Goal: Task Accomplishment & Management: Manage account settings

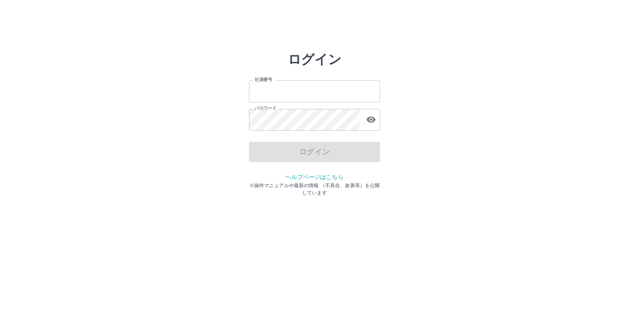
type input "*******"
click at [306, 152] on div "ログイン" at bounding box center [314, 152] width 131 height 20
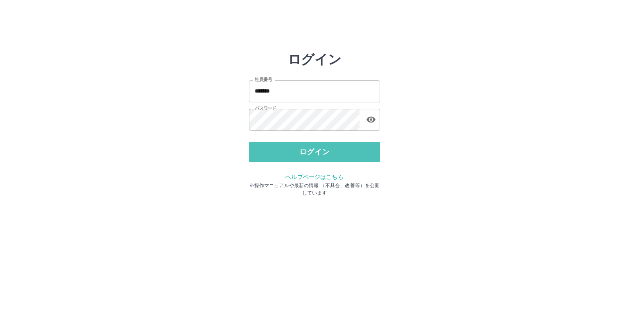
click at [306, 152] on button "ログイン" at bounding box center [314, 152] width 131 height 20
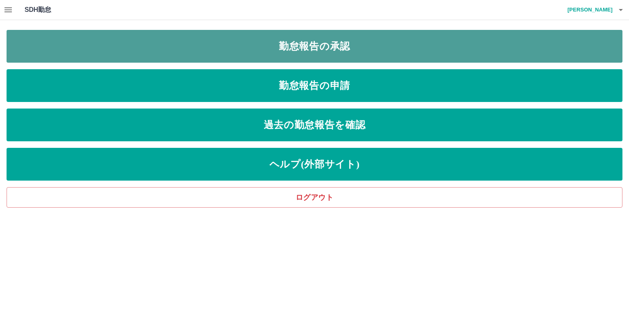
click at [308, 52] on link "勤怠報告の承認" at bounding box center [315, 46] width 616 height 33
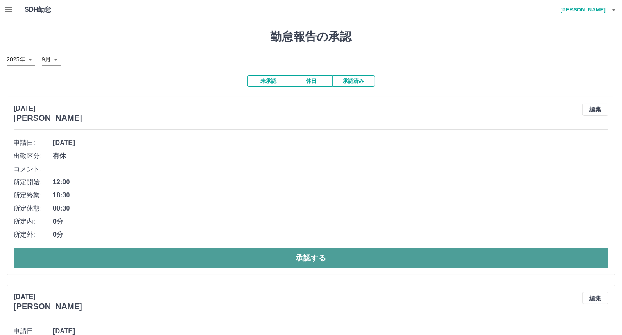
click at [320, 257] on button "承認する" at bounding box center [311, 258] width 595 height 20
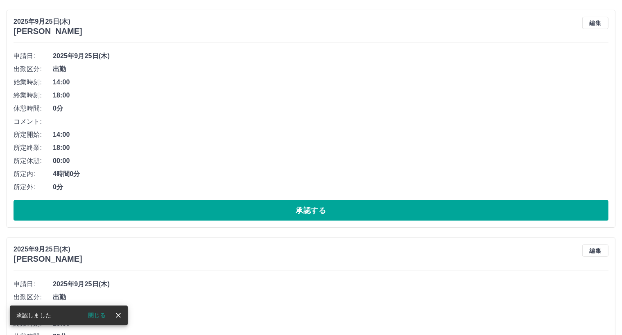
scroll to position [287, 0]
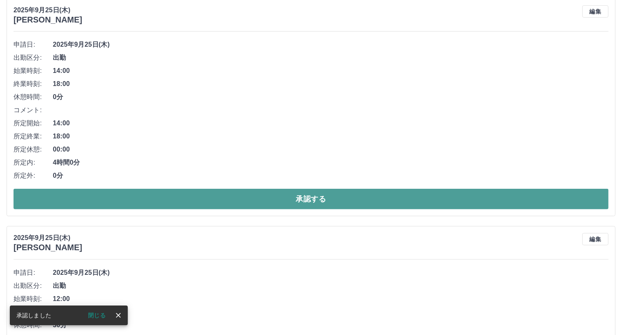
click at [315, 198] on button "承認する" at bounding box center [311, 199] width 595 height 20
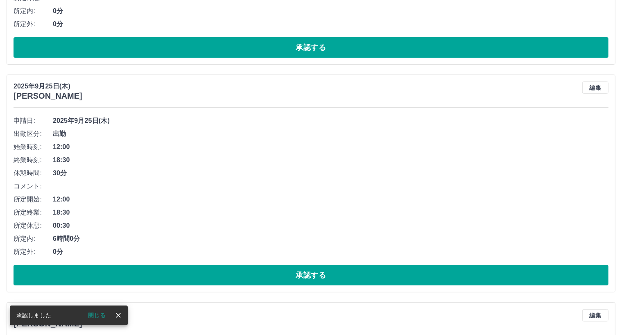
scroll to position [305, 0]
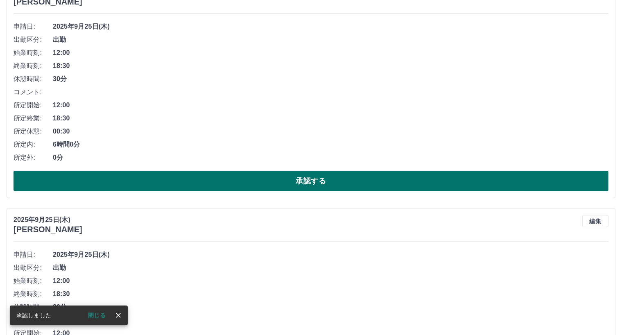
click at [318, 181] on button "承認する" at bounding box center [311, 181] width 595 height 20
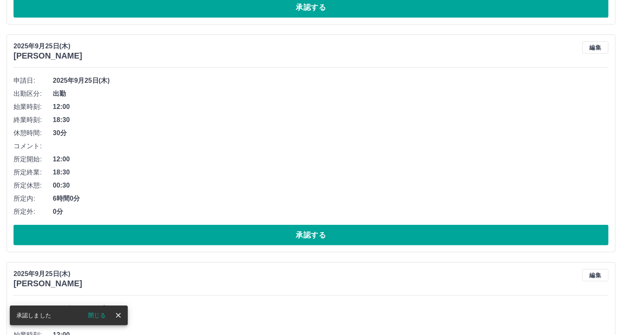
scroll to position [282, 0]
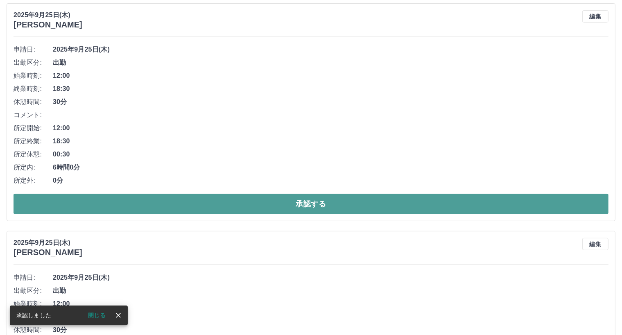
click at [307, 206] on button "承認する" at bounding box center [311, 204] width 595 height 20
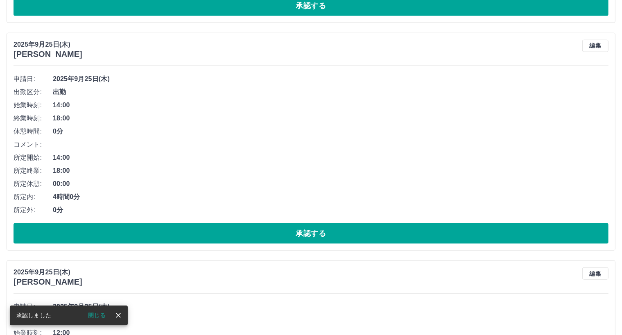
scroll to position [709, 0]
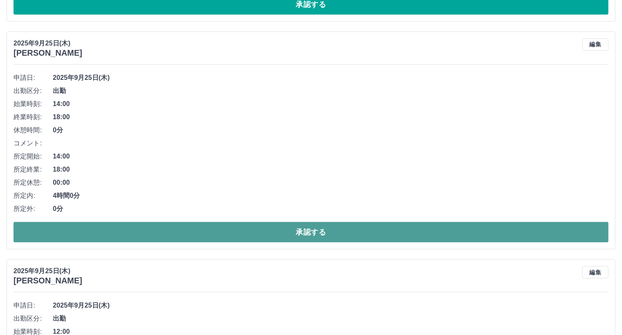
click at [326, 233] on button "承認する" at bounding box center [311, 232] width 595 height 20
click at [306, 239] on button "承認する" at bounding box center [311, 232] width 595 height 20
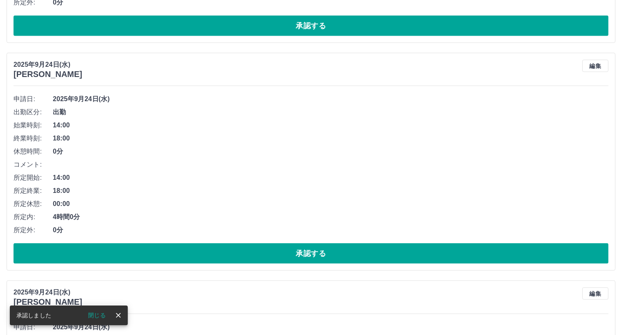
scroll to position [914, 0]
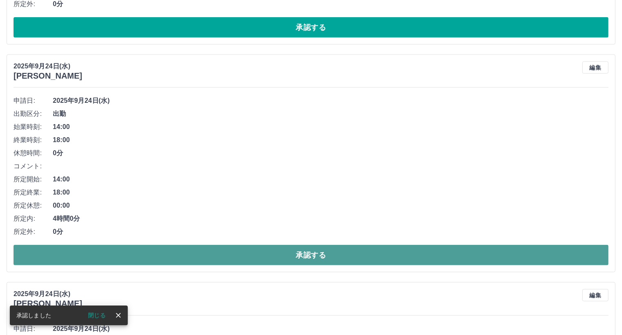
click at [310, 252] on button "承認する" at bounding box center [311, 255] width 595 height 20
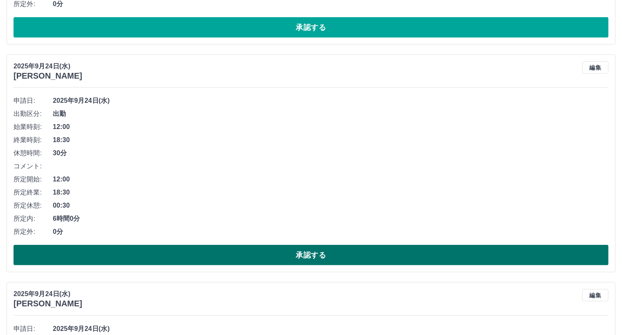
click at [316, 251] on button "承認する" at bounding box center [311, 255] width 595 height 20
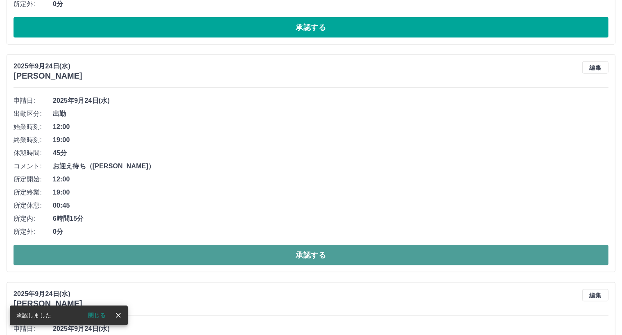
click at [323, 259] on button "承認する" at bounding box center [311, 255] width 595 height 20
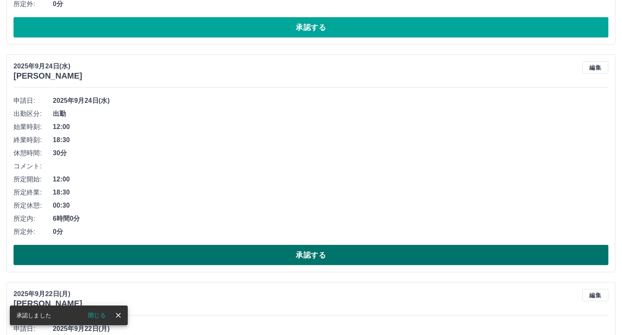
click at [316, 259] on button "承認する" at bounding box center [311, 255] width 595 height 20
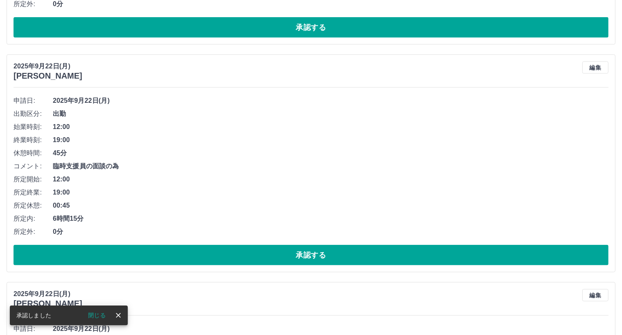
click at [316, 259] on button "承認する" at bounding box center [311, 255] width 595 height 20
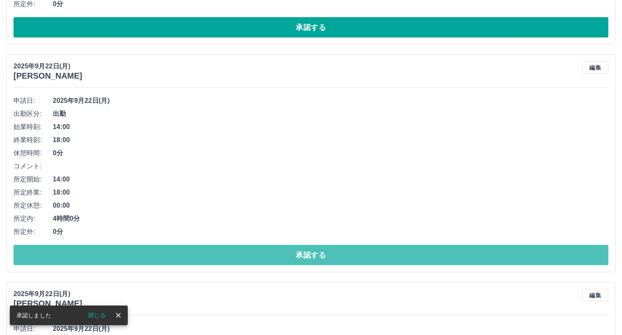
click at [316, 259] on button "承認する" at bounding box center [311, 255] width 595 height 20
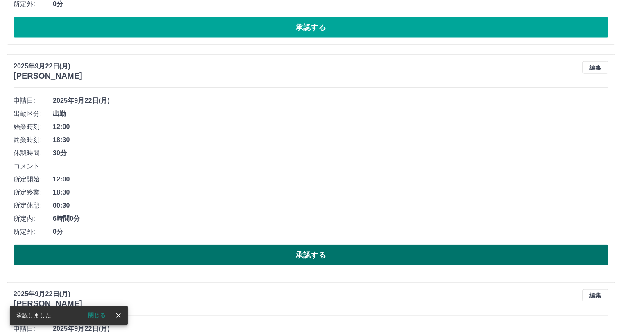
click at [316, 258] on button "承認する" at bounding box center [311, 255] width 595 height 20
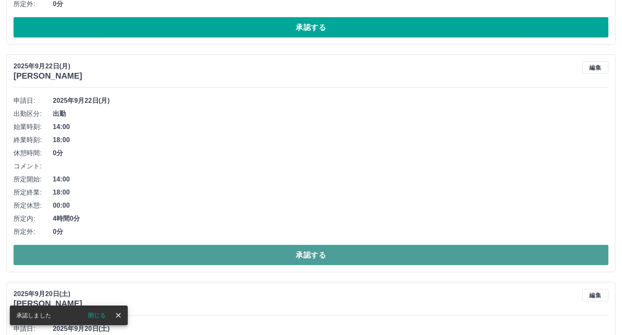
click at [312, 255] on button "承認する" at bounding box center [311, 255] width 595 height 20
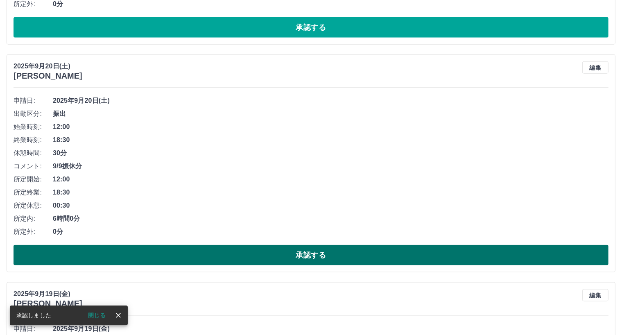
scroll to position [955, 0]
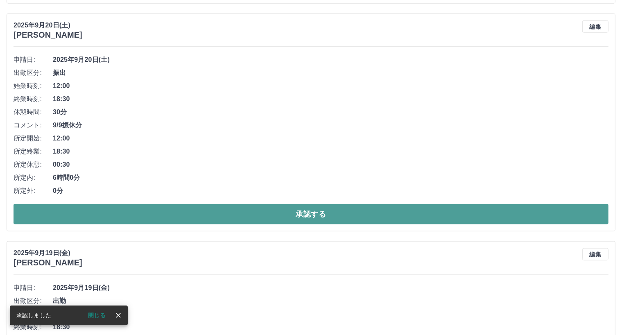
click at [316, 215] on button "承認する" at bounding box center [311, 214] width 595 height 20
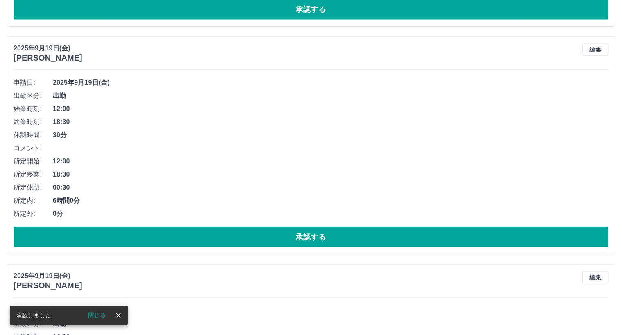
scroll to position [914, 0]
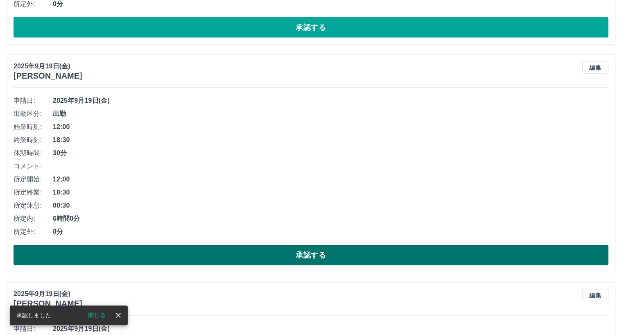
click at [303, 254] on button "承認する" at bounding box center [311, 255] width 595 height 20
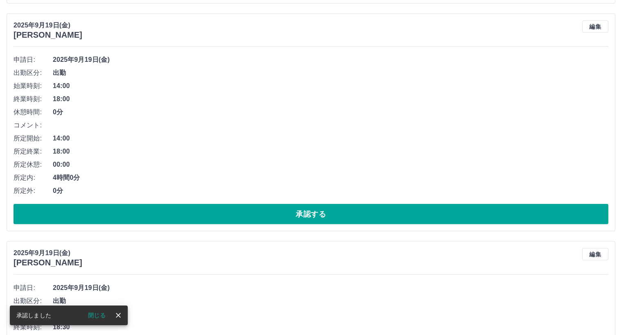
scroll to position [996, 0]
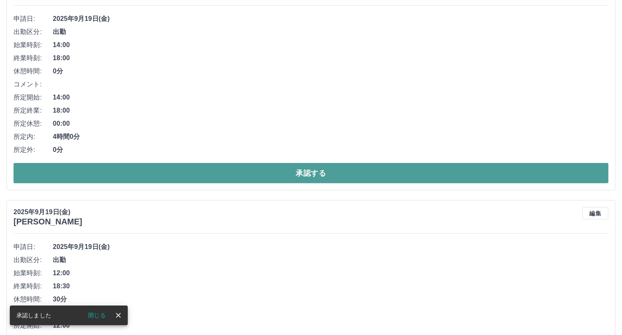
click at [308, 175] on button "承認する" at bounding box center [311, 173] width 595 height 20
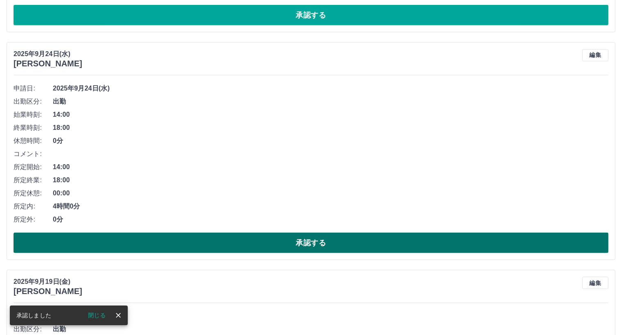
scroll to position [686, 0]
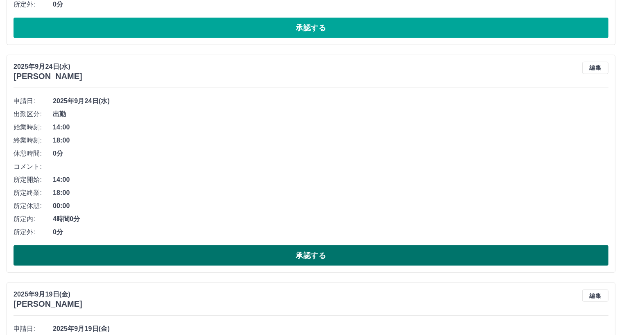
click at [330, 257] on button "承認する" at bounding box center [311, 255] width 595 height 20
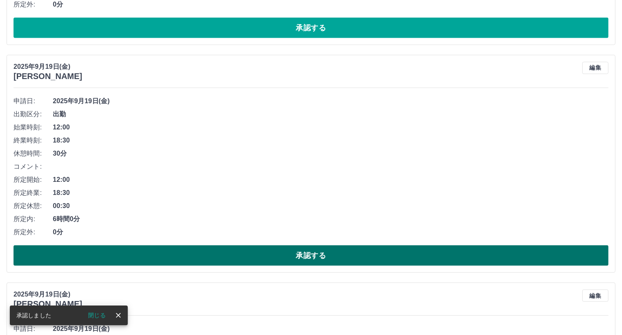
scroll to position [727, 0]
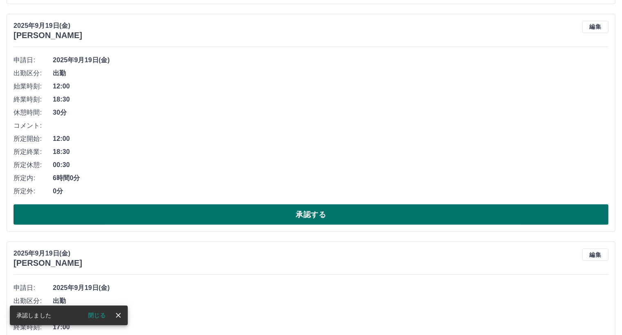
click at [324, 214] on button "承認する" at bounding box center [311, 214] width 595 height 20
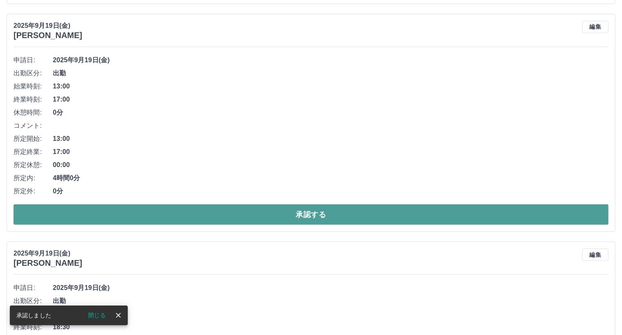
click at [326, 213] on button "承認する" at bounding box center [311, 214] width 595 height 20
click at [324, 214] on button "承認する" at bounding box center [311, 214] width 595 height 20
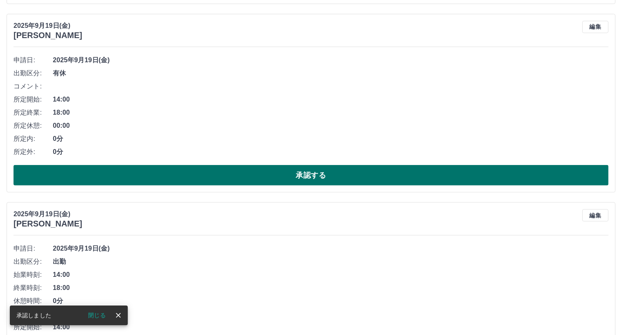
click at [309, 171] on button "承認する" at bounding box center [311, 175] width 595 height 20
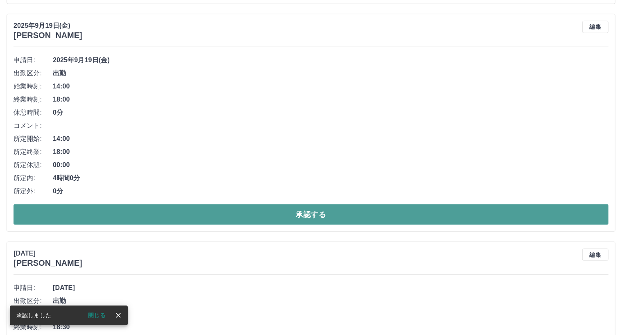
click at [315, 218] on button "承認する" at bounding box center [311, 214] width 595 height 20
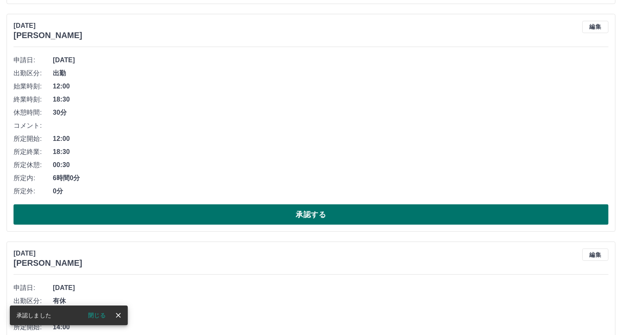
click at [318, 217] on button "承認する" at bounding box center [311, 214] width 595 height 20
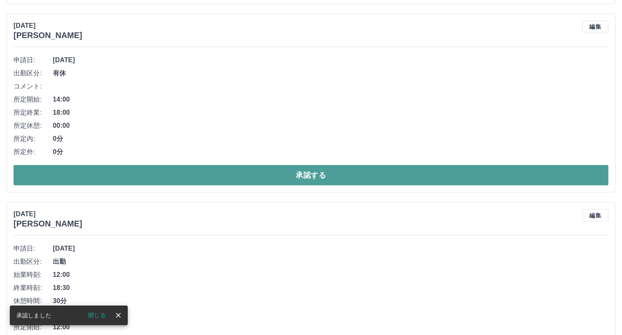
click at [318, 176] on button "承認する" at bounding box center [311, 175] width 595 height 20
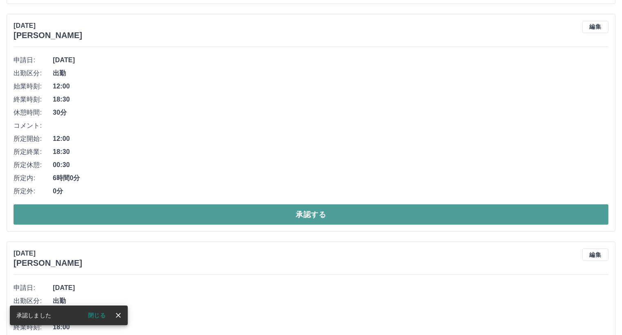
click at [310, 220] on button "承認する" at bounding box center [311, 214] width 595 height 20
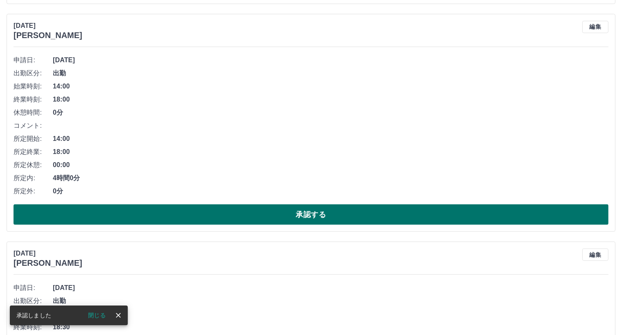
click at [310, 217] on button "承認する" at bounding box center [311, 214] width 595 height 20
click at [306, 220] on button "承認する" at bounding box center [311, 214] width 595 height 20
click at [306, 217] on button "承認する" at bounding box center [311, 214] width 595 height 20
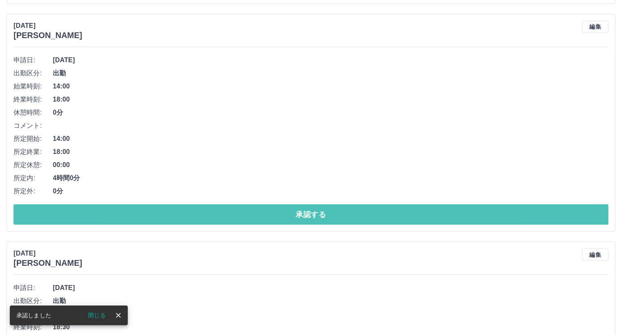
click at [306, 217] on button "承認する" at bounding box center [311, 214] width 595 height 20
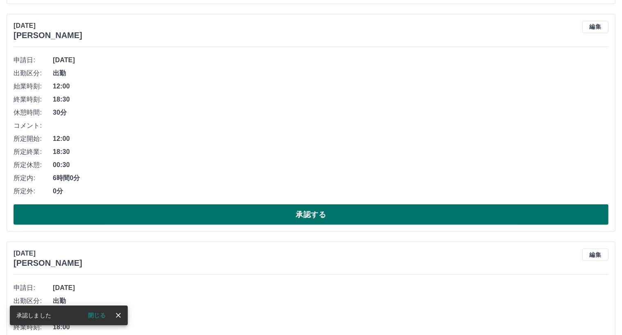
click at [307, 213] on button "承認する" at bounding box center [311, 214] width 595 height 20
click at [310, 212] on button "承認する" at bounding box center [311, 214] width 595 height 20
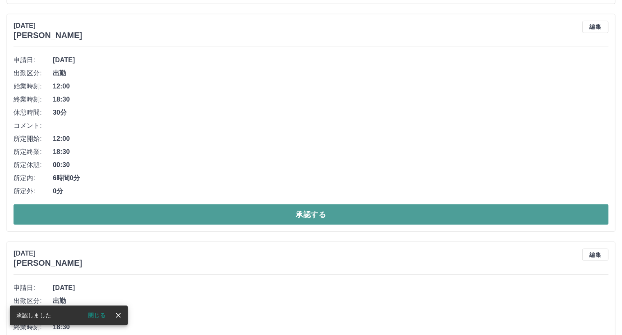
click at [318, 215] on button "承認する" at bounding box center [311, 214] width 595 height 20
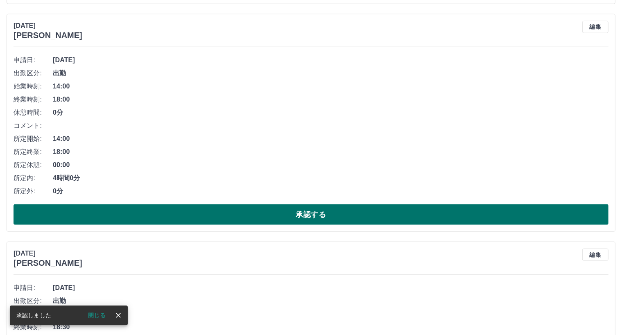
click at [311, 217] on button "承認する" at bounding box center [311, 214] width 595 height 20
click at [308, 217] on button "承認する" at bounding box center [311, 214] width 595 height 20
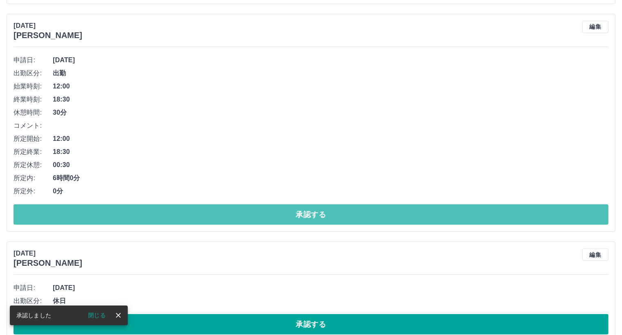
click at [308, 217] on button "承認する" at bounding box center [311, 214] width 595 height 20
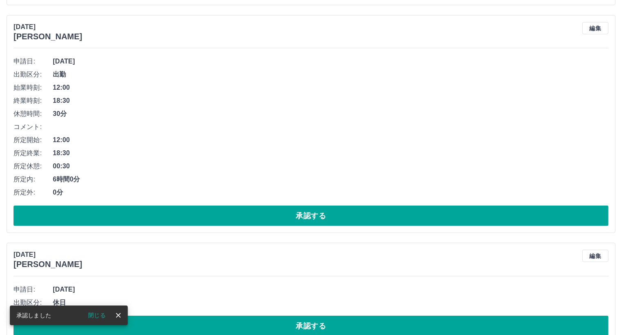
scroll to position [850, 0]
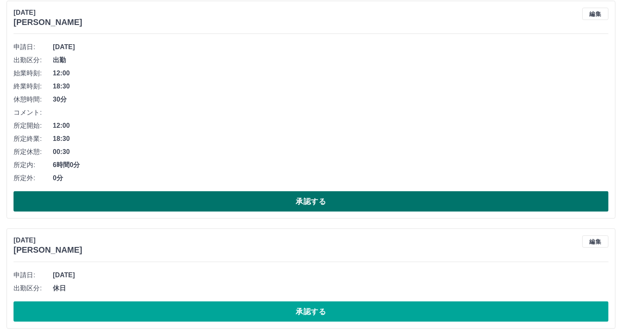
click at [322, 200] on button "承認する" at bounding box center [311, 201] width 595 height 20
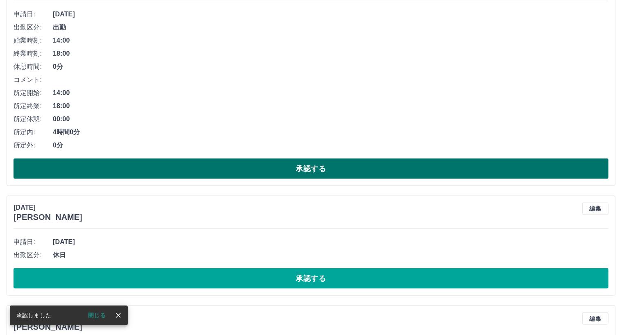
scroll to position [909, 0]
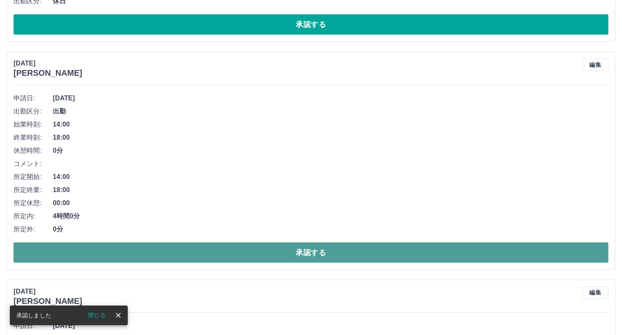
click at [315, 254] on button "承認する" at bounding box center [311, 252] width 595 height 20
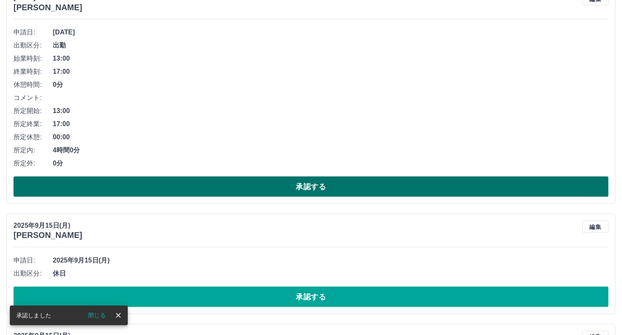
scroll to position [1196, 0]
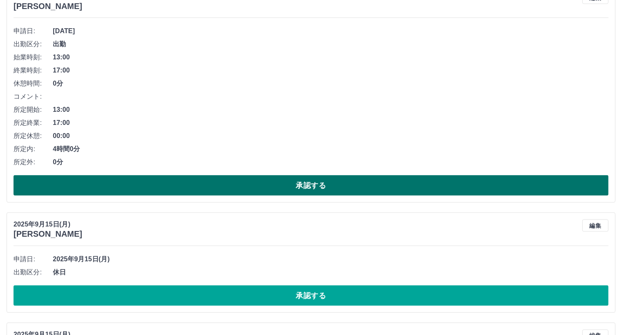
click at [308, 181] on button "承認する" at bounding box center [311, 185] width 595 height 20
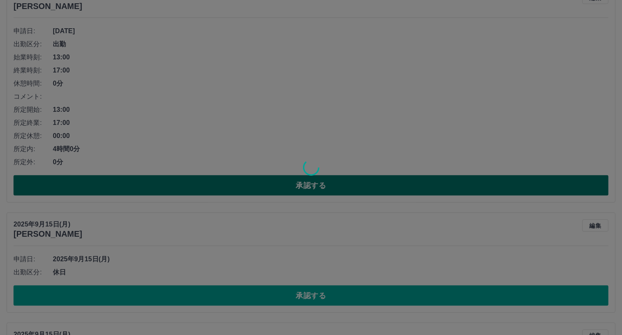
click at [308, 181] on div at bounding box center [311, 167] width 622 height 335
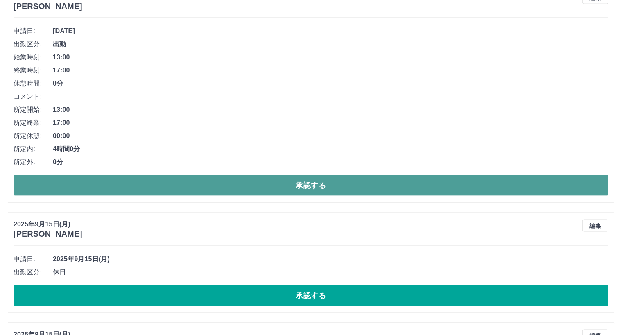
click at [308, 183] on button "承認する" at bounding box center [311, 185] width 595 height 20
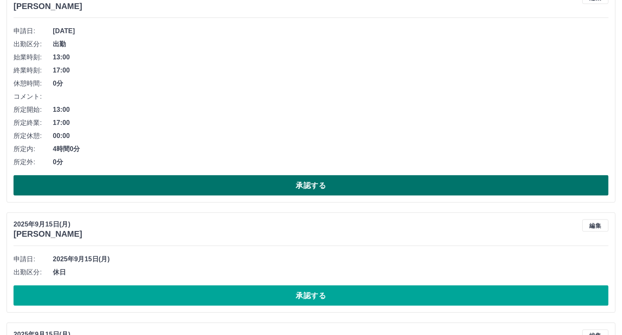
click at [308, 183] on button "承認する" at bounding box center [311, 185] width 595 height 20
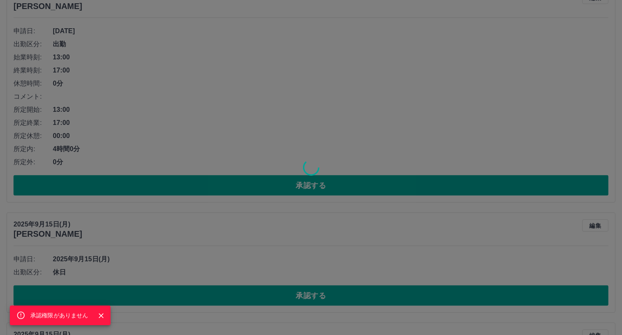
click at [317, 104] on div "承認権限がありません" at bounding box center [311, 167] width 622 height 335
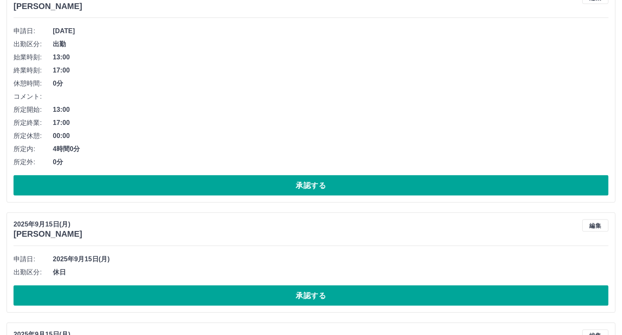
scroll to position [967, 0]
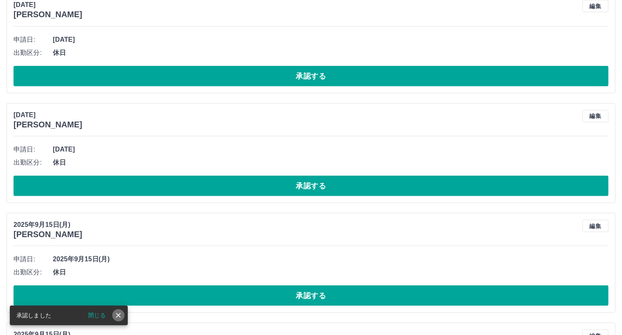
click at [118, 319] on icon "close" at bounding box center [118, 315] width 8 height 8
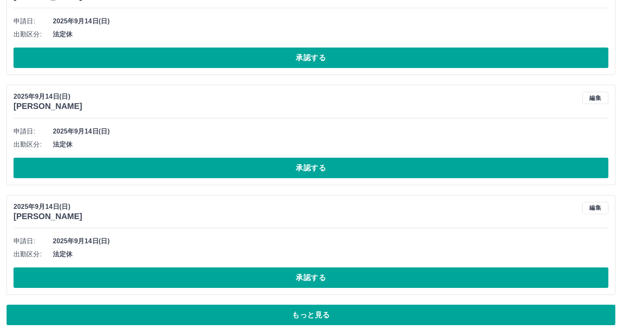
scroll to position [2855, 0]
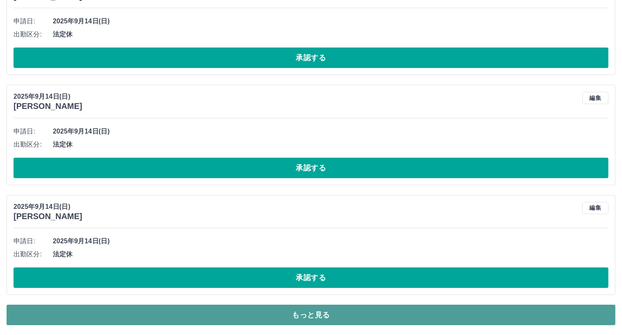
click at [322, 315] on button "もっと見る" at bounding box center [311, 315] width 609 height 20
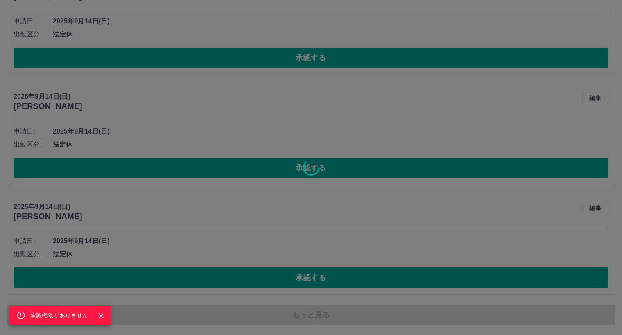
click at [100, 317] on icon "Close" at bounding box center [101, 316] width 8 height 8
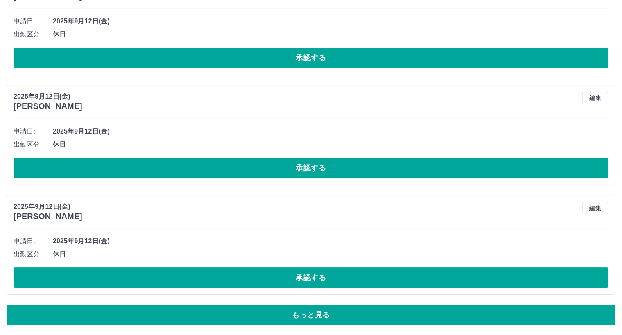
scroll to position [5602, 0]
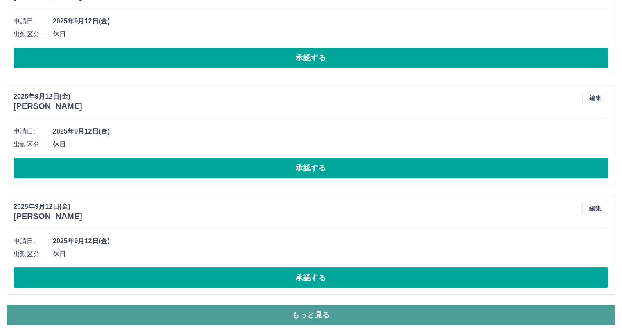
click at [301, 315] on button "もっと見る" at bounding box center [311, 315] width 609 height 20
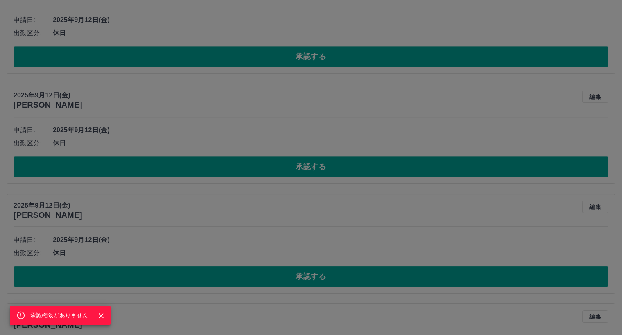
click at [102, 313] on icon "Close" at bounding box center [101, 316] width 8 height 8
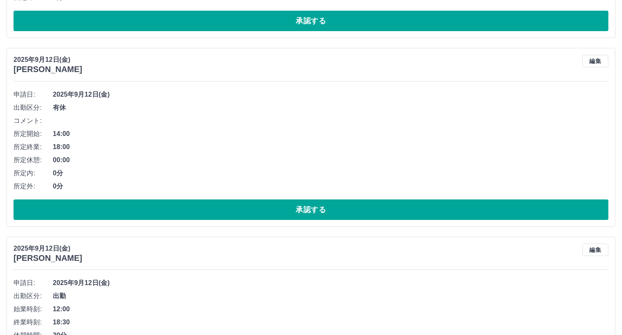
scroll to position [6053, 0]
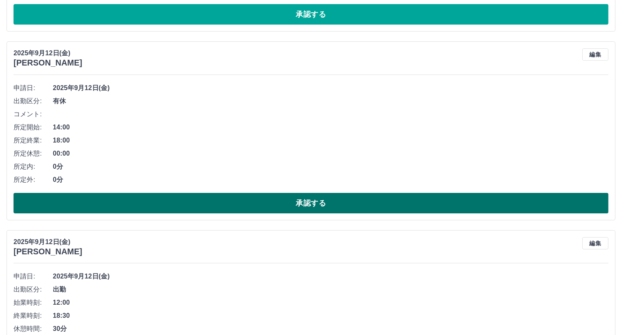
click at [309, 205] on button "承認する" at bounding box center [311, 203] width 595 height 20
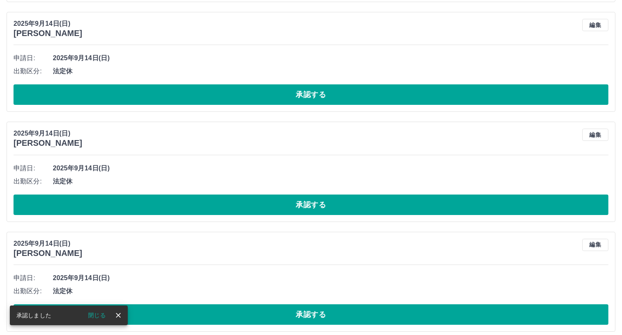
scroll to position [2855, 0]
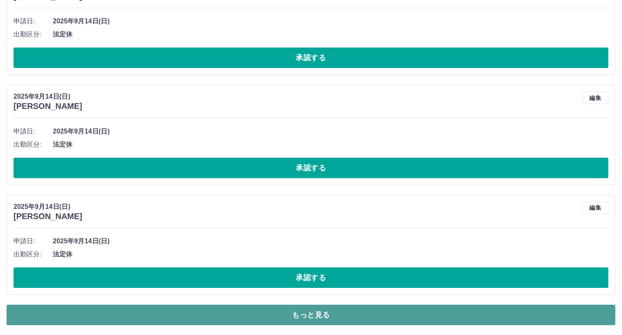
click at [323, 315] on button "もっと見る" at bounding box center [311, 315] width 609 height 20
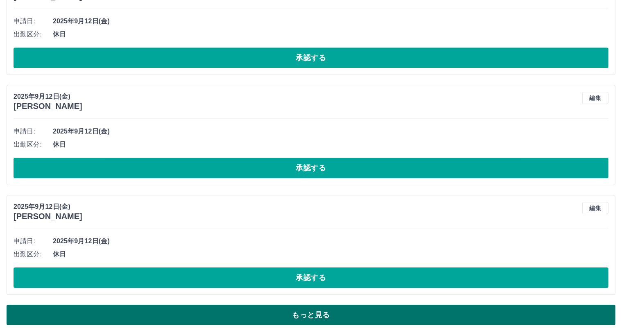
scroll to position [5602, 0]
click at [315, 317] on button "もっと見る" at bounding box center [311, 315] width 609 height 20
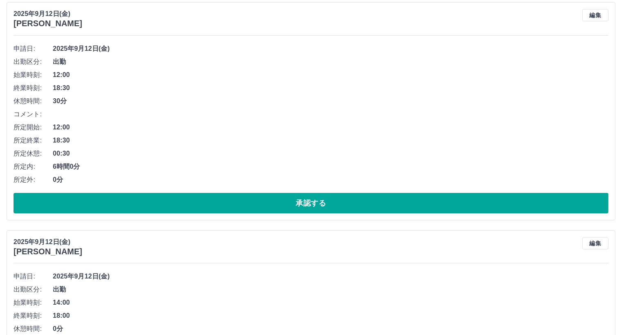
scroll to position [6094, 0]
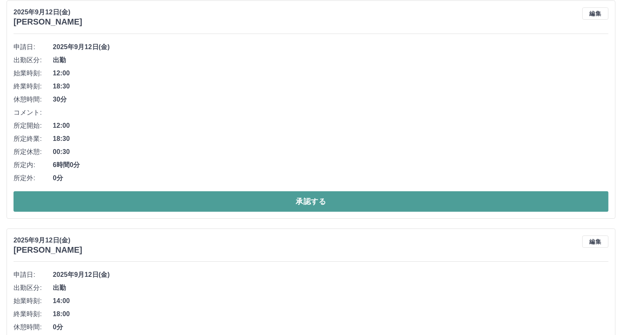
click at [305, 202] on button "承認する" at bounding box center [311, 201] width 595 height 20
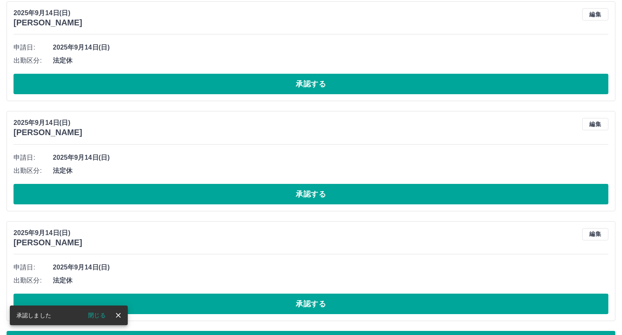
scroll to position [2814, 0]
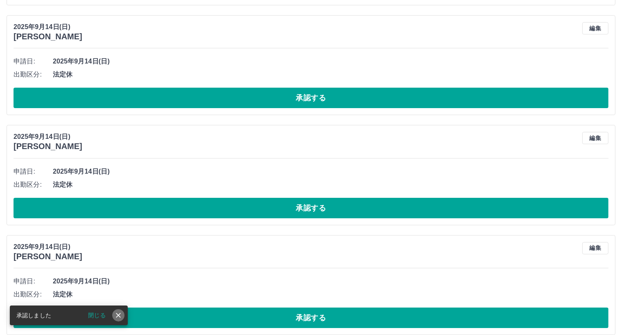
click at [120, 315] on icon "close" at bounding box center [118, 315] width 8 height 8
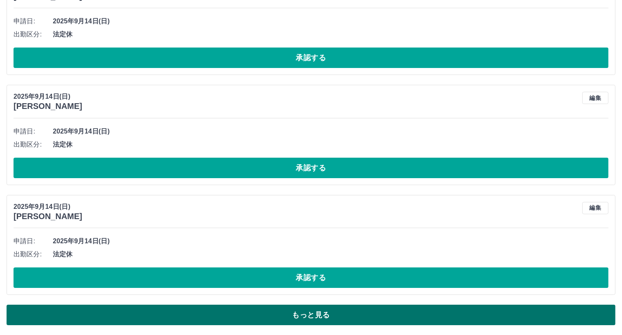
scroll to position [2855, 0]
click at [334, 314] on button "もっと見る" at bounding box center [311, 315] width 609 height 20
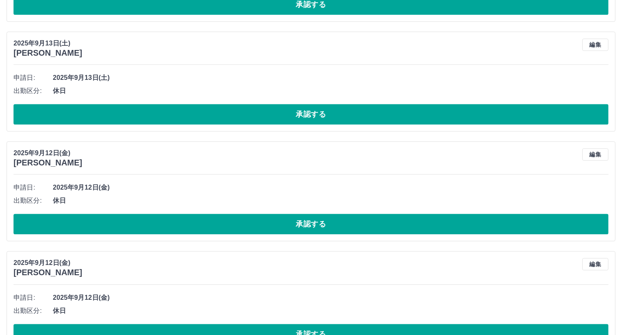
scroll to position [5602, 0]
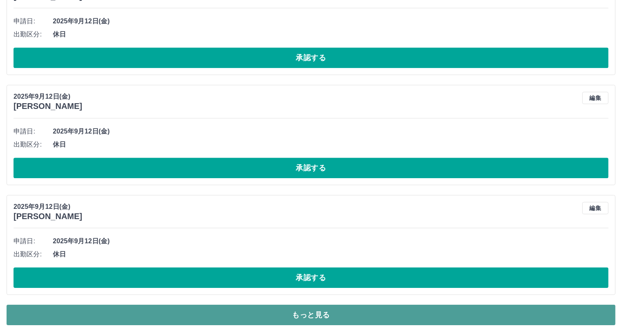
click at [324, 316] on button "もっと見る" at bounding box center [311, 315] width 609 height 20
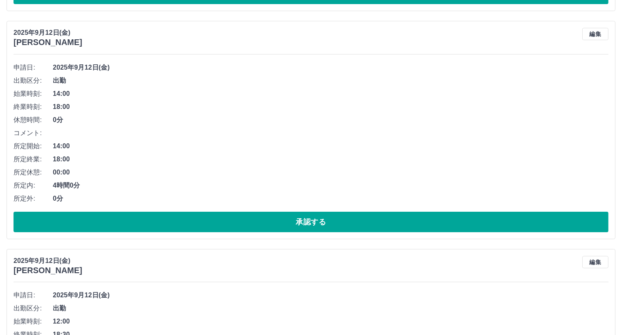
scroll to position [6094, 0]
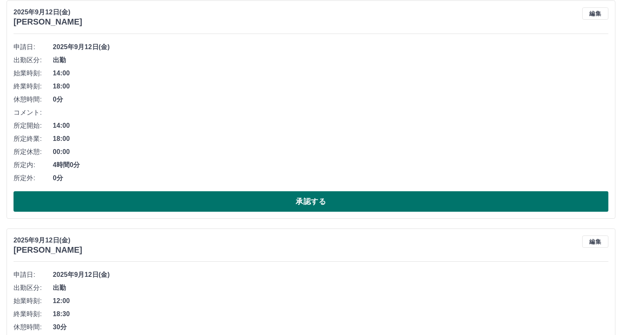
click at [314, 203] on button "承認する" at bounding box center [311, 201] width 595 height 20
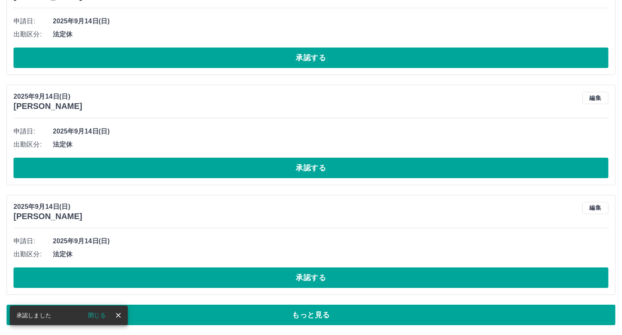
scroll to position [2855, 0]
click at [120, 316] on icon "close" at bounding box center [118, 315] width 8 height 8
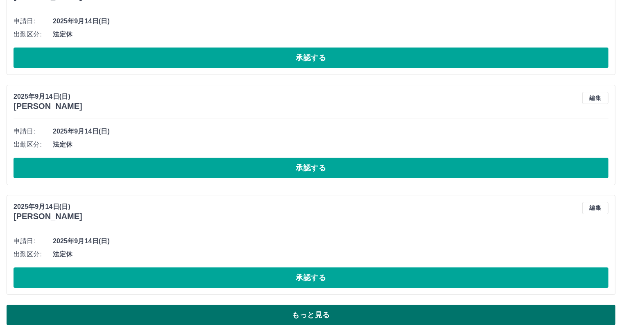
click at [308, 317] on button "もっと見る" at bounding box center [311, 315] width 609 height 20
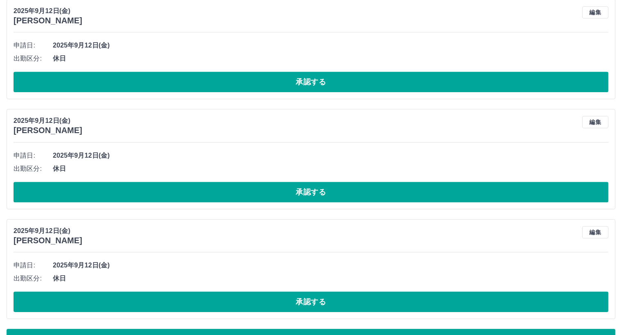
scroll to position [5602, 0]
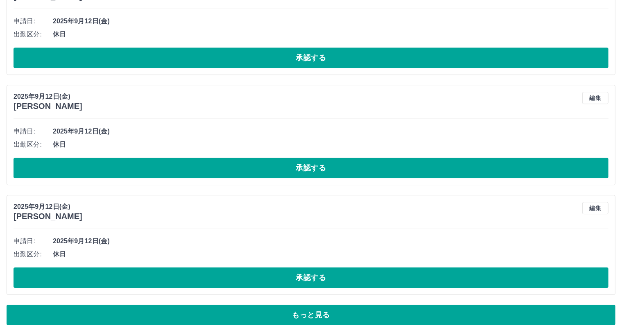
click at [314, 310] on button "もっと見る" at bounding box center [311, 315] width 609 height 20
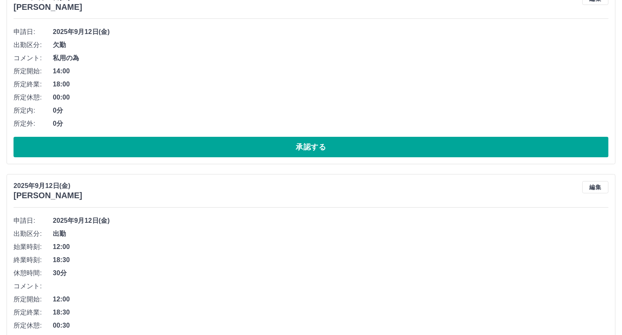
scroll to position [5971, 0]
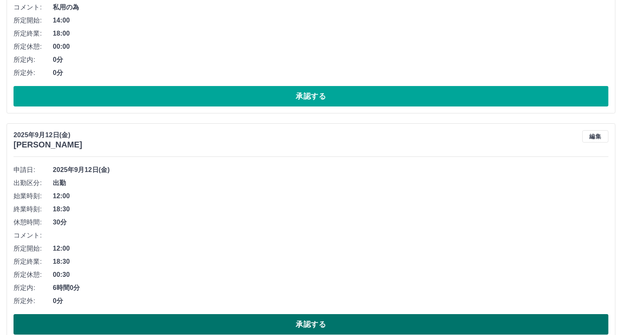
click at [310, 326] on button "承認する" at bounding box center [311, 324] width 595 height 20
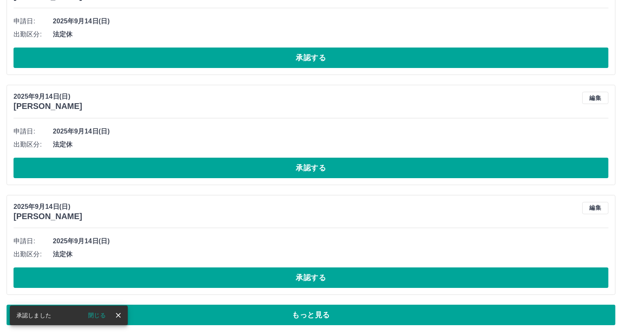
scroll to position [2855, 0]
click at [121, 313] on icon "close" at bounding box center [118, 315] width 8 height 8
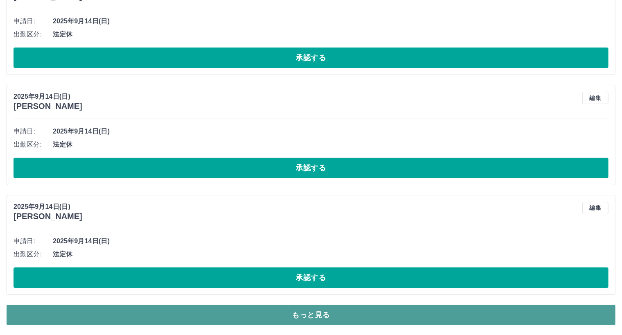
click at [295, 313] on button "もっと見る" at bounding box center [311, 315] width 609 height 20
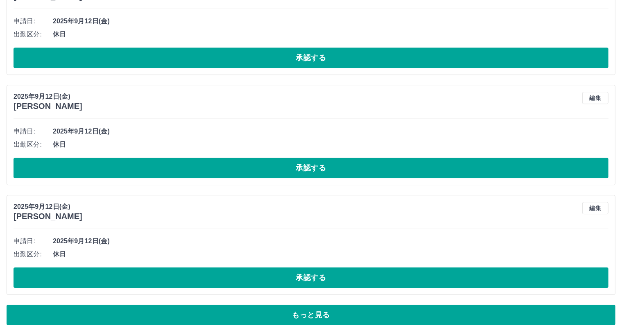
scroll to position [5602, 0]
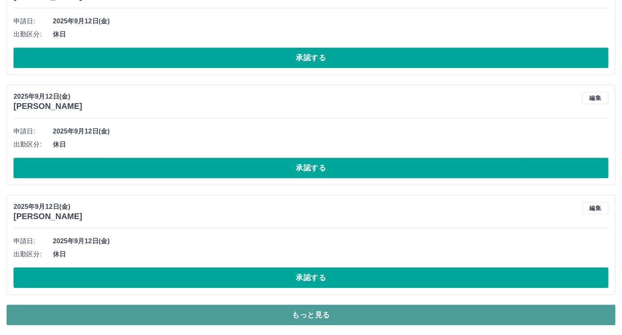
click at [313, 315] on button "もっと見る" at bounding box center [311, 315] width 609 height 20
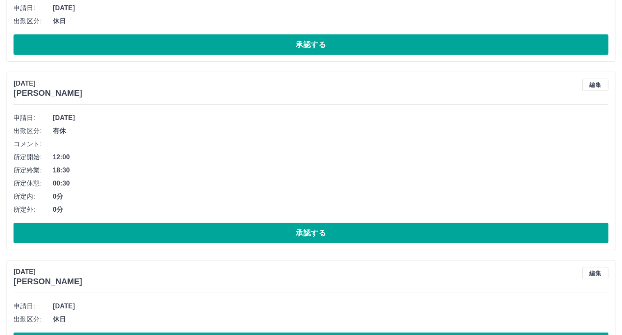
scroll to position [6504, 0]
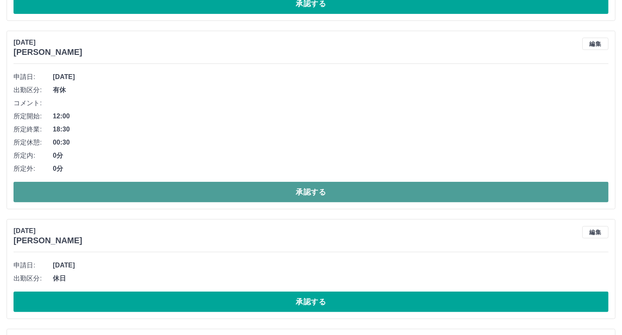
click at [313, 190] on button "承認する" at bounding box center [311, 192] width 595 height 20
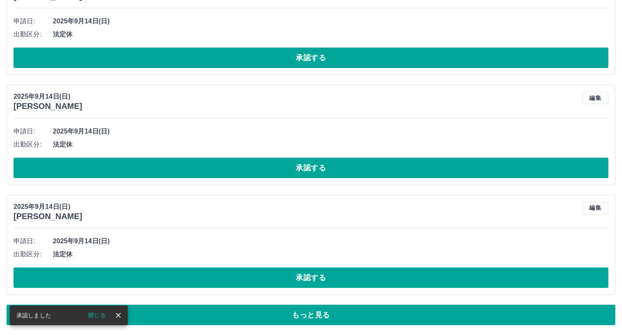
scroll to position [2855, 0]
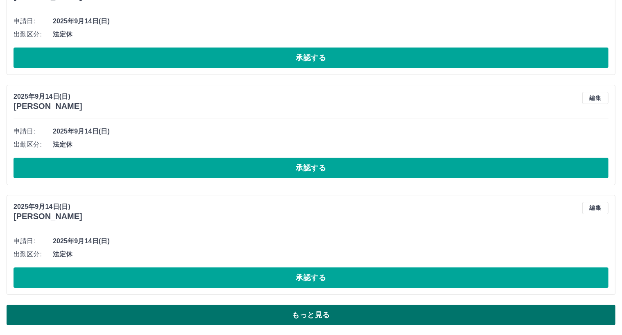
click at [323, 311] on button "もっと見る" at bounding box center [311, 315] width 609 height 20
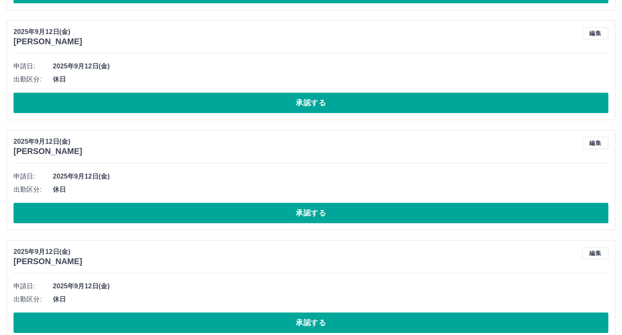
scroll to position [5602, 0]
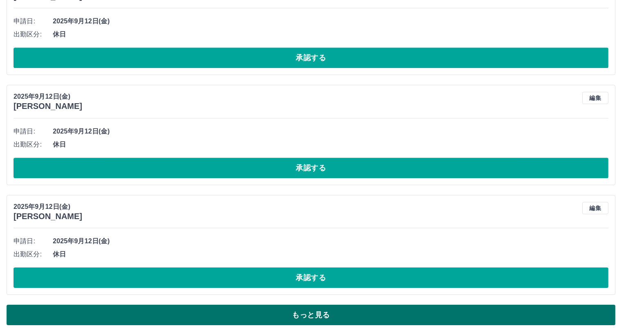
click at [316, 314] on button "もっと見る" at bounding box center [311, 315] width 609 height 20
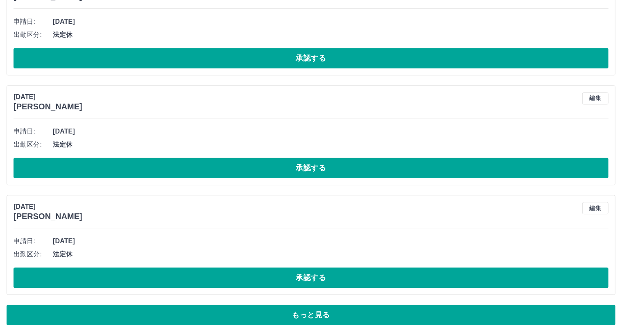
scroll to position [8428, 0]
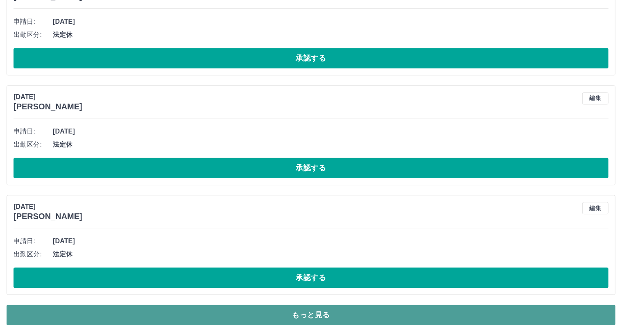
click at [320, 313] on button "もっと見る" at bounding box center [311, 315] width 609 height 20
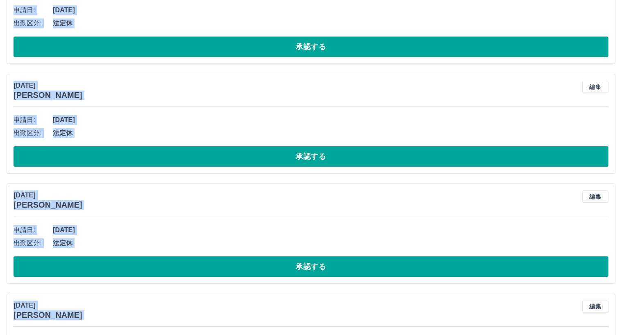
scroll to position [8879, 0]
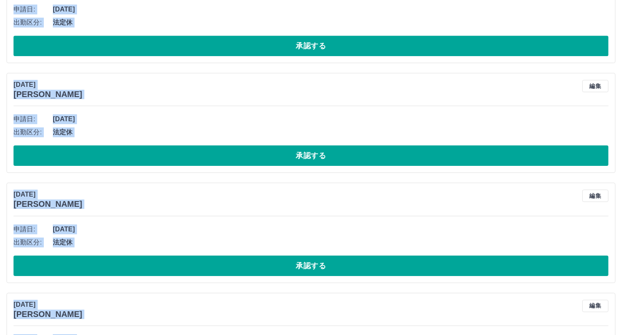
click at [434, 234] on span "2025年9月7日(日)" at bounding box center [331, 229] width 556 height 10
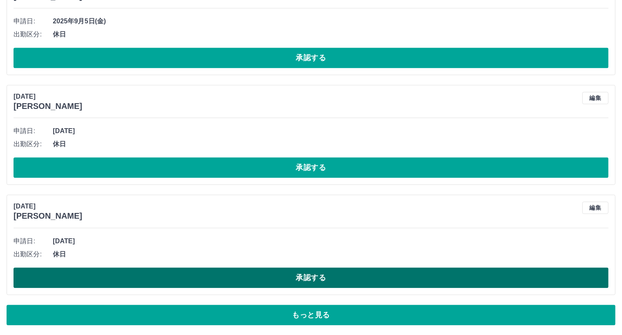
scroll to position [11176, 0]
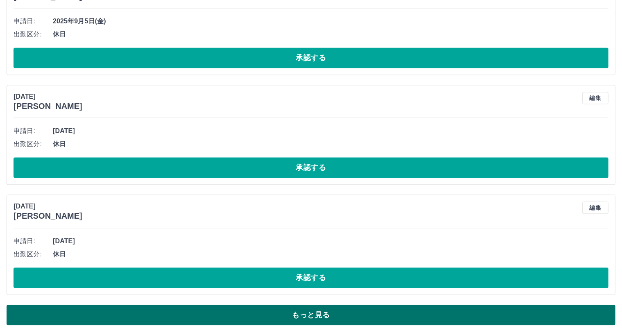
click at [339, 310] on button "もっと見る" at bounding box center [311, 315] width 609 height 20
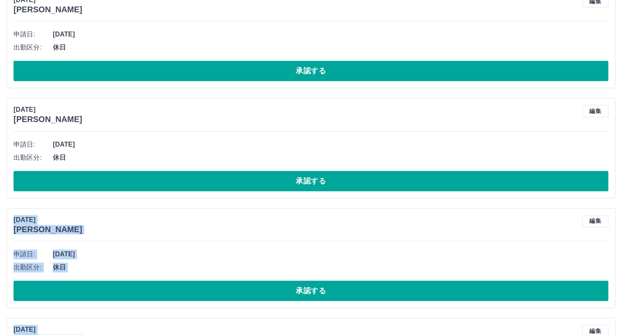
scroll to position [11340, 0]
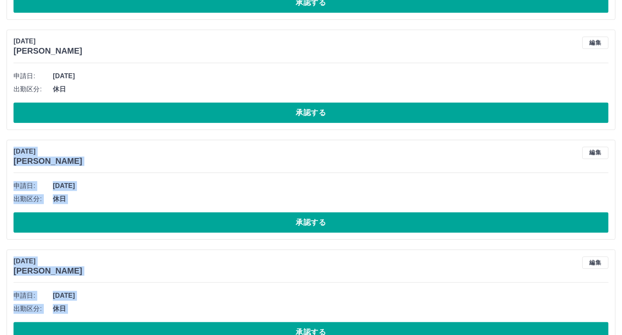
click at [413, 264] on div "2025年9月4日(木) 渡邊　直子 編集" at bounding box center [311, 265] width 595 height 19
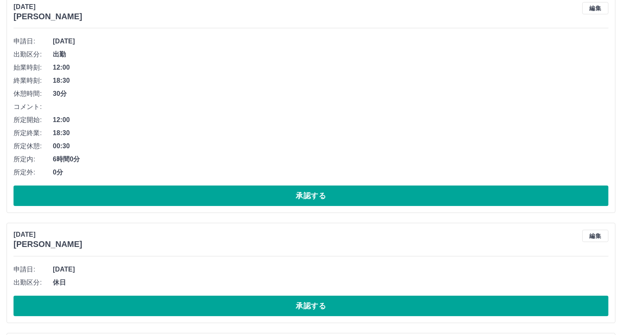
scroll to position [12364, 0]
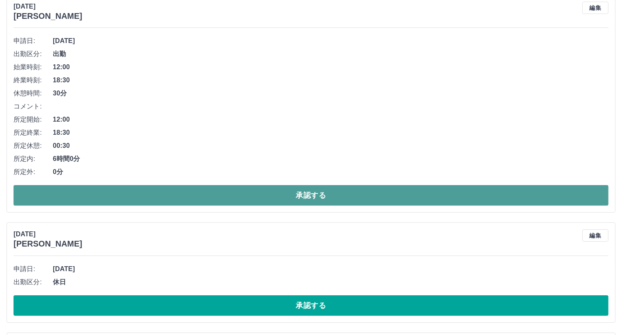
click at [321, 199] on button "承認する" at bounding box center [311, 195] width 595 height 20
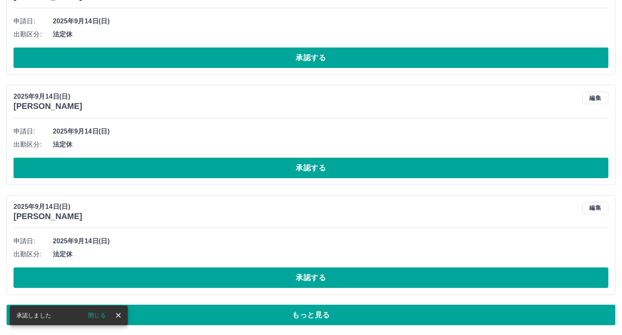
scroll to position [2855, 0]
click at [120, 315] on icon "close" at bounding box center [118, 315] width 8 height 8
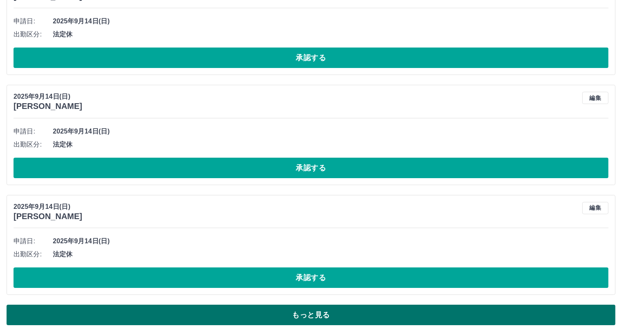
click at [321, 314] on button "もっと見る" at bounding box center [311, 315] width 609 height 20
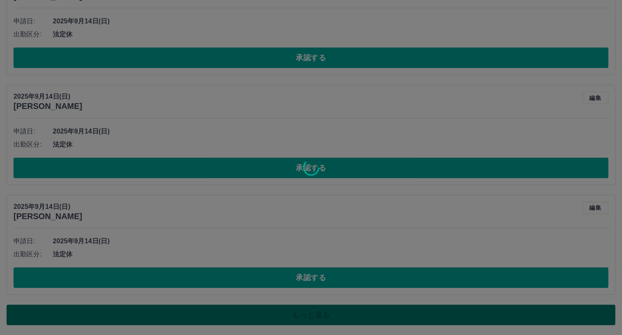
click at [321, 314] on div at bounding box center [311, 167] width 622 height 335
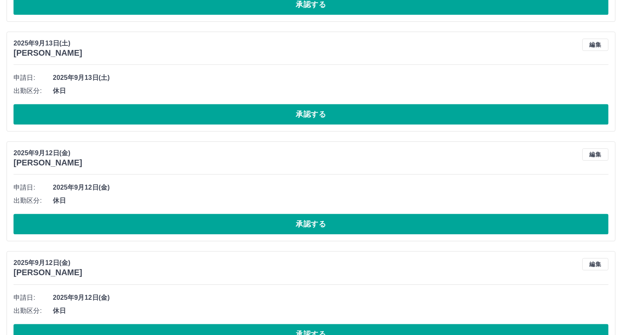
scroll to position [5602, 0]
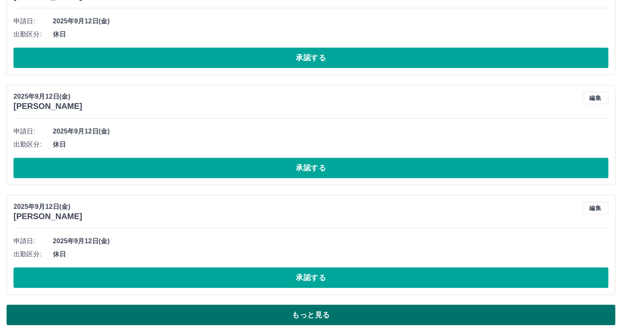
click at [310, 315] on button "もっと見る" at bounding box center [311, 315] width 609 height 20
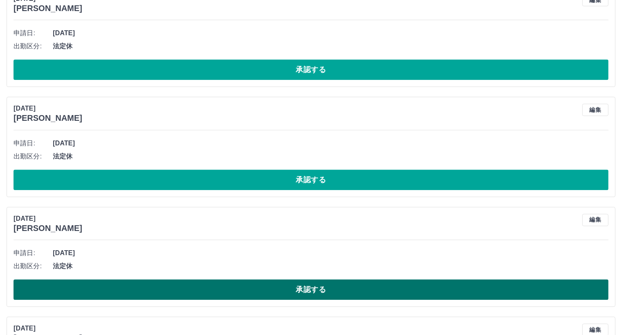
scroll to position [8428, 0]
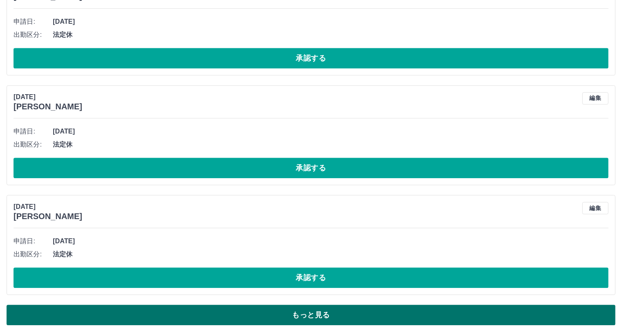
click at [310, 316] on button "もっと見る" at bounding box center [311, 315] width 609 height 20
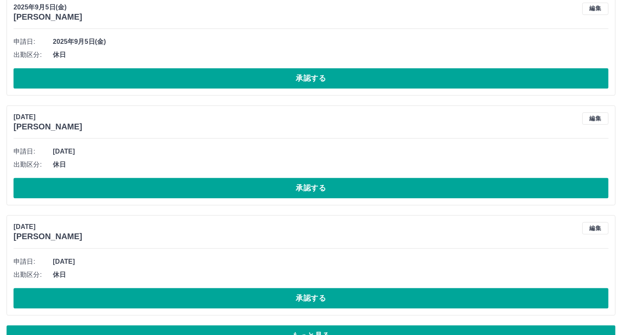
scroll to position [11176, 0]
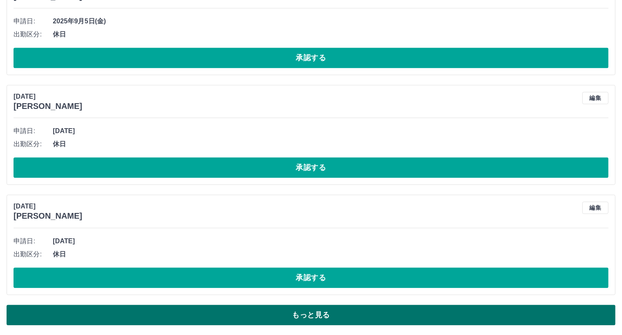
click at [310, 315] on button "もっと見る" at bounding box center [311, 315] width 609 height 20
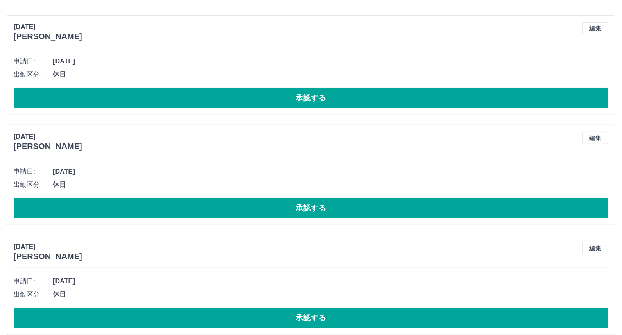
scroll to position [13014, 0]
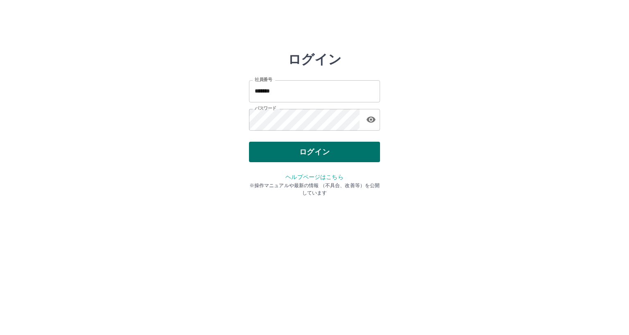
click at [331, 153] on button "ログイン" at bounding box center [314, 152] width 131 height 20
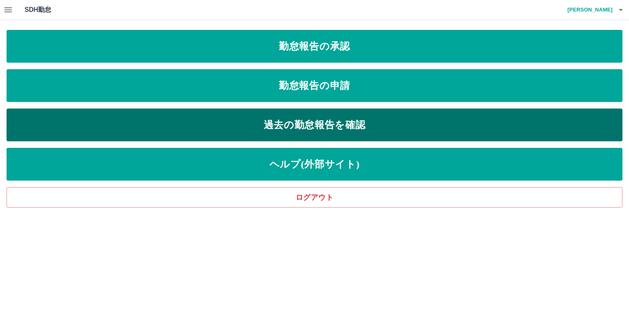
click at [322, 127] on link "過去の勤怠報告を確認" at bounding box center [315, 125] width 616 height 33
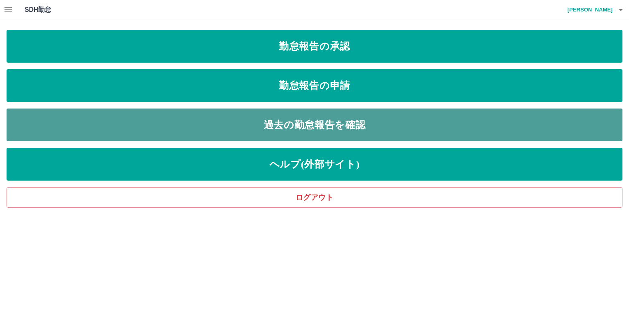
click at [322, 127] on link "過去の勤怠報告を確認" at bounding box center [315, 125] width 616 height 33
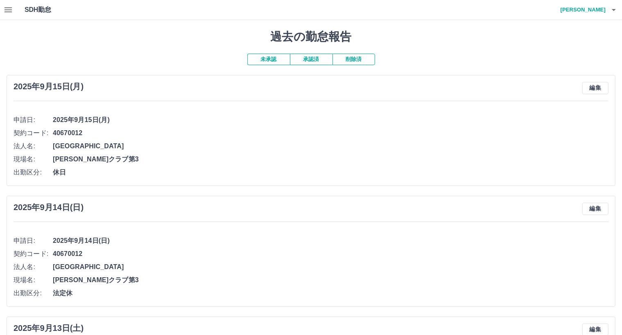
click at [317, 59] on button "承認済" at bounding box center [311, 59] width 43 height 11
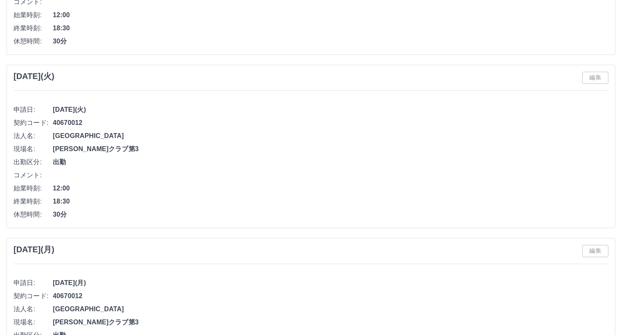
scroll to position [2744, 0]
